Goal: Task Accomplishment & Management: Complete application form

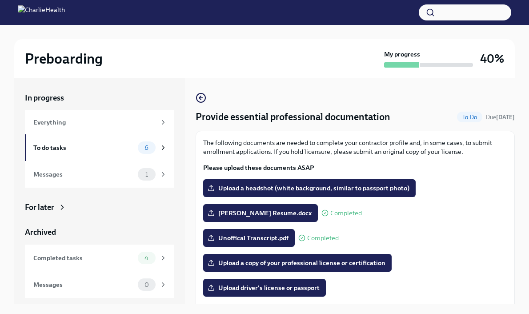
scroll to position [145, 0]
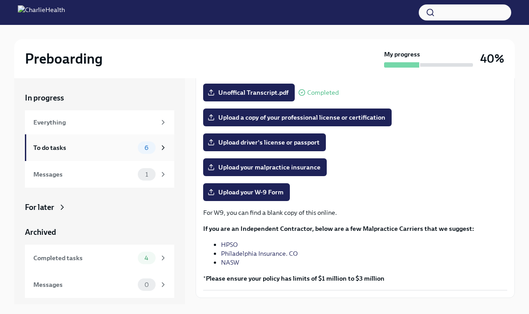
click at [142, 152] on div "6" at bounding box center [147, 147] width 18 height 12
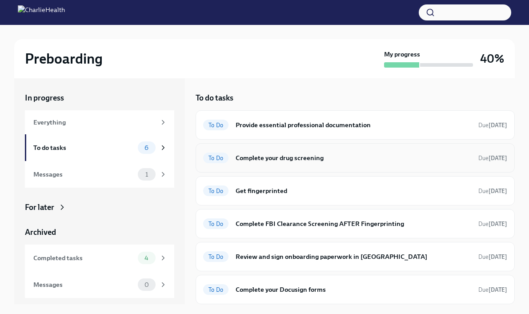
click at [289, 157] on h6 "Complete your drug screening" at bounding box center [354, 158] width 236 height 10
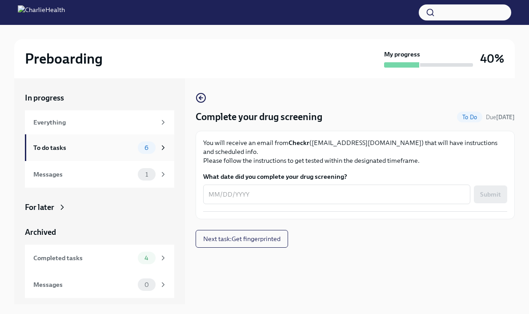
click at [134, 149] on div "To do tasks" at bounding box center [83, 148] width 101 height 10
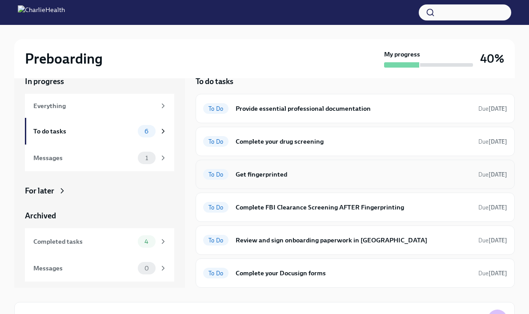
scroll to position [18, 0]
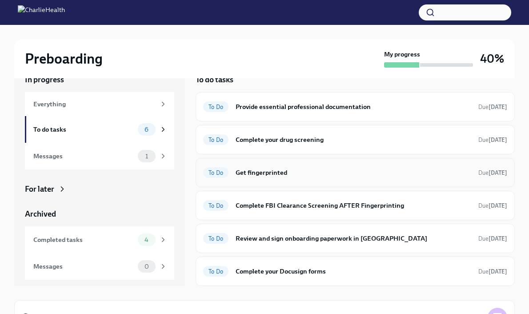
click at [284, 172] on h6 "Get fingerprinted" at bounding box center [354, 173] width 236 height 10
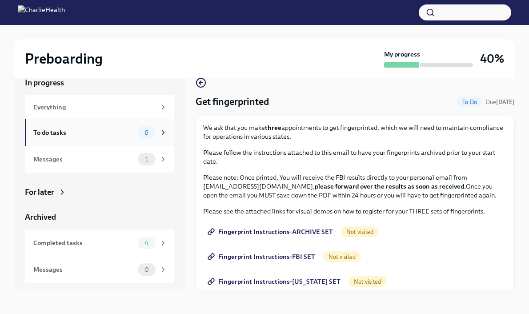
click at [119, 128] on div "To do tasks" at bounding box center [83, 133] width 101 height 10
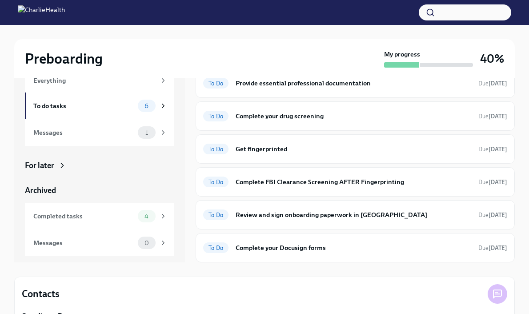
scroll to position [42, 0]
click at [298, 251] on h6 "Complete your Docusign forms" at bounding box center [354, 247] width 236 height 10
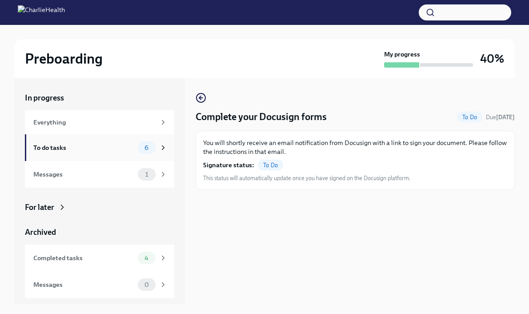
click at [115, 156] on div "To do tasks 6" at bounding box center [99, 147] width 149 height 27
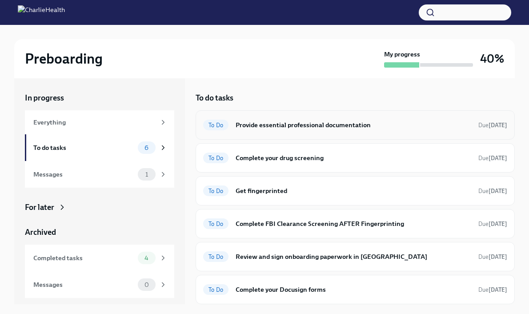
click at [281, 128] on h6 "Provide essential professional documentation" at bounding box center [354, 125] width 236 height 10
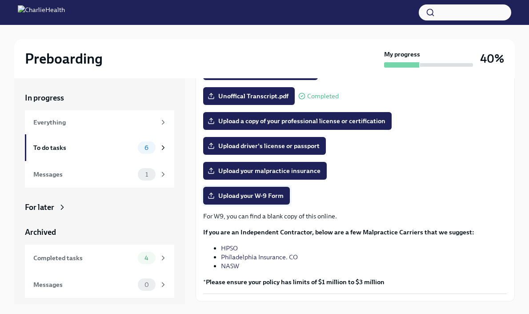
scroll to position [141, 0]
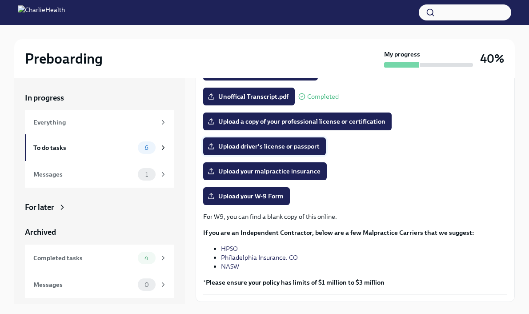
click at [256, 151] on label "Upload driver's license or passport" at bounding box center [264, 146] width 123 height 18
click at [0, 0] on input "Upload driver's license or passport" at bounding box center [0, 0] width 0 height 0
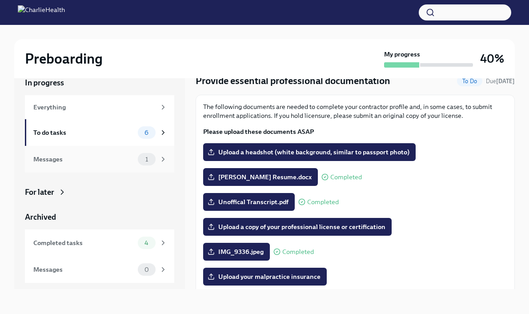
scroll to position [8, 0]
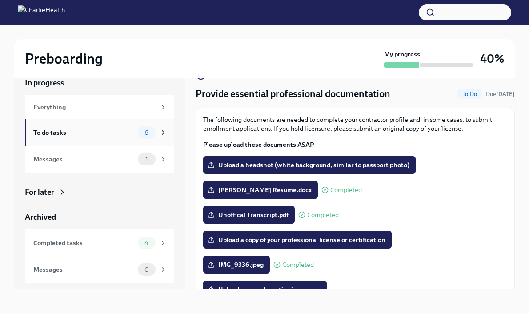
click at [146, 135] on span "6" at bounding box center [146, 132] width 15 height 7
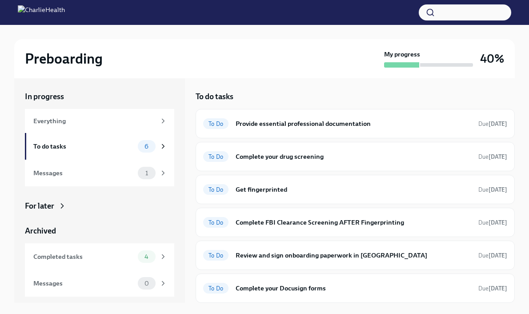
scroll to position [0, 0]
click at [281, 126] on h6 "Provide essential professional documentation" at bounding box center [354, 125] width 236 height 10
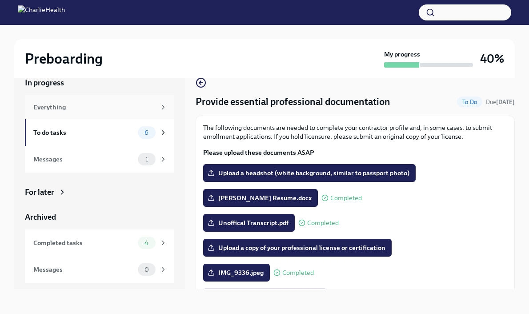
scroll to position [15, 0]
click at [94, 129] on div "To do tasks" at bounding box center [83, 133] width 101 height 10
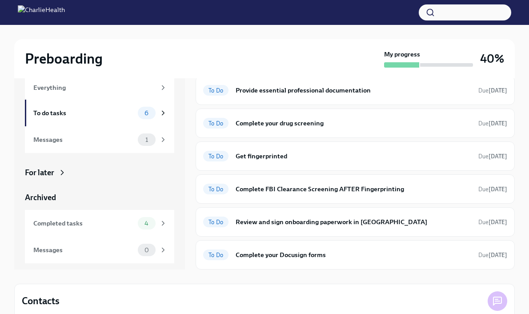
scroll to position [34, 0]
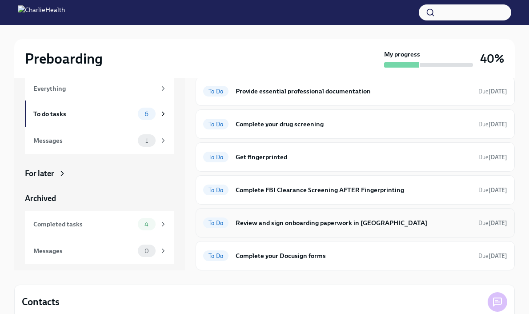
click at [259, 227] on h6 "Review and sign onboarding paperwork in [GEOGRAPHIC_DATA]" at bounding box center [354, 223] width 236 height 10
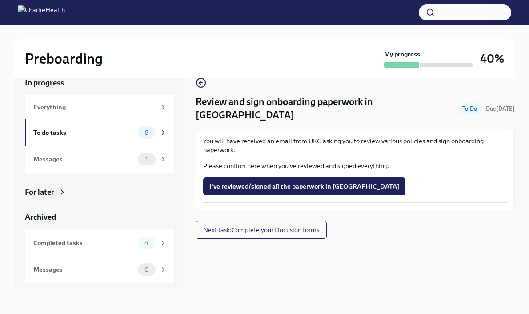
scroll to position [15, 0]
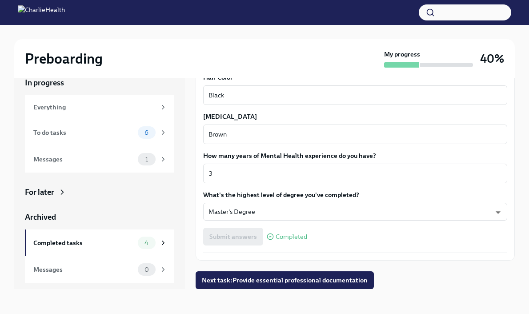
scroll to position [15, 0]
click at [226, 285] on button "Next task : Provide essential professional documentation" at bounding box center [285, 280] width 178 height 18
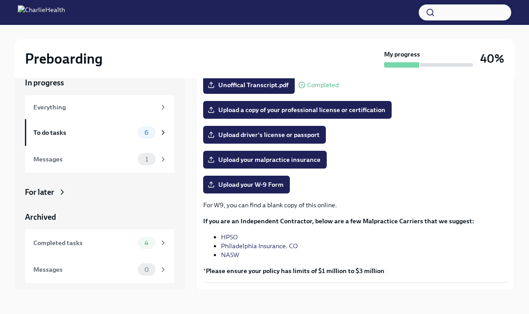
scroll to position [38, 0]
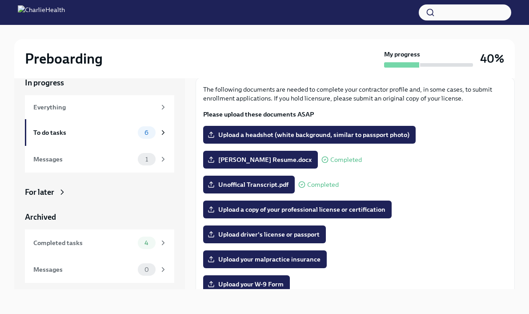
click at [389, 0] on div at bounding box center [264, 12] width 529 height 25
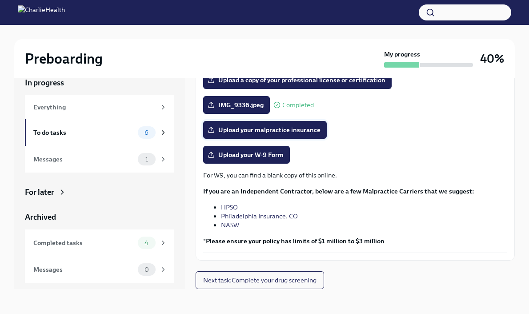
scroll to position [168, 0]
